Goal: Find specific page/section: Find specific page/section

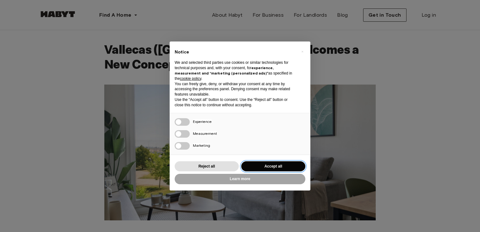
click at [288, 170] on button "Accept all" at bounding box center [273, 166] width 64 height 10
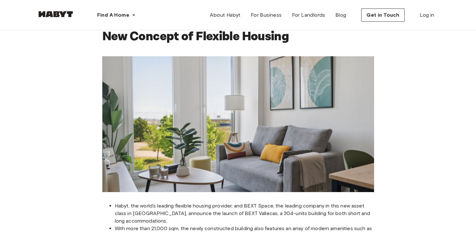
scroll to position [28, 0]
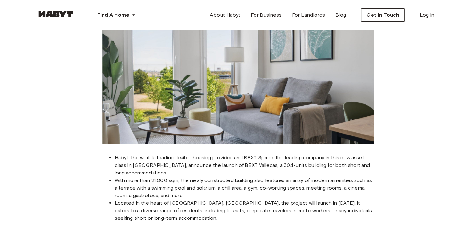
scroll to position [78, 0]
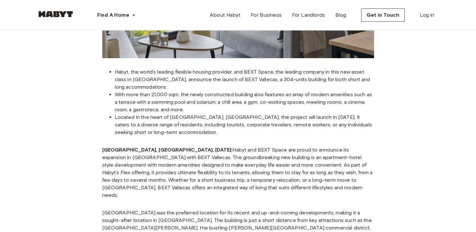
scroll to position [0, 0]
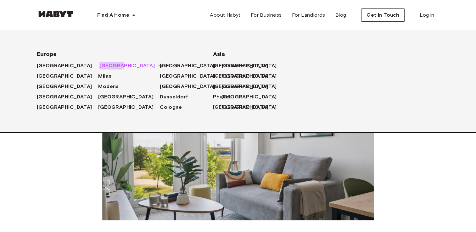
click at [99, 66] on span "[GEOGRAPHIC_DATA]" at bounding box center [126, 66] width 55 height 8
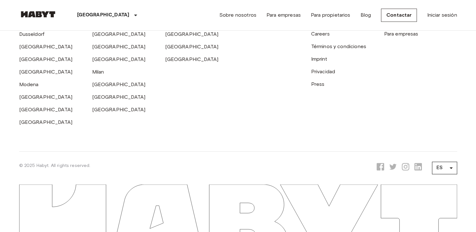
scroll to position [1009, 0]
